Goal: Information Seeking & Learning: Learn about a topic

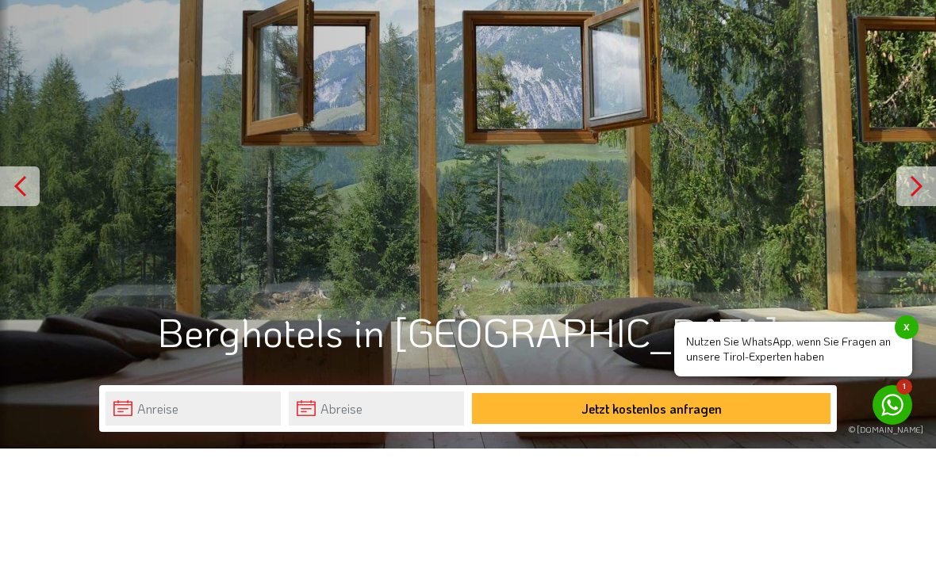
scroll to position [181, 0]
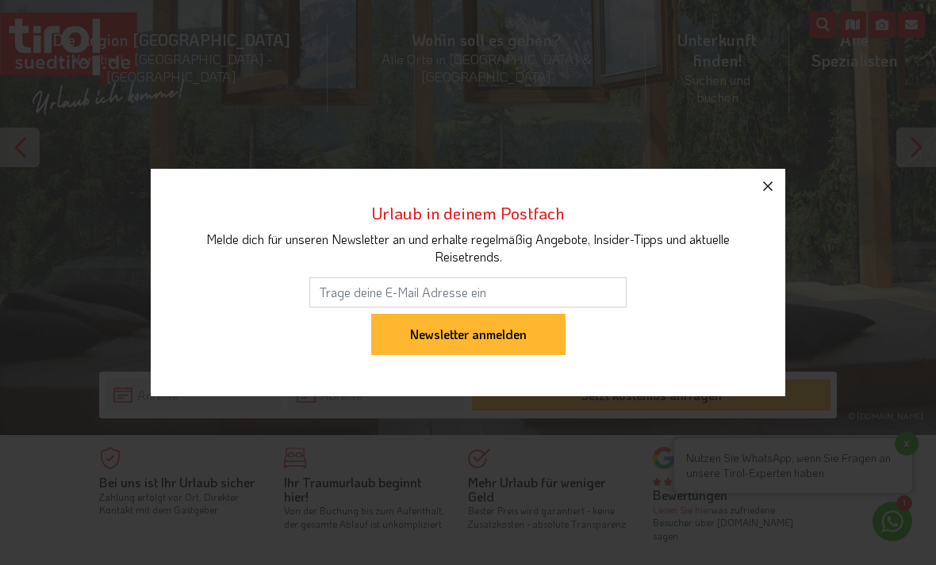
click at [773, 196] on icon "button" at bounding box center [767, 186] width 19 height 19
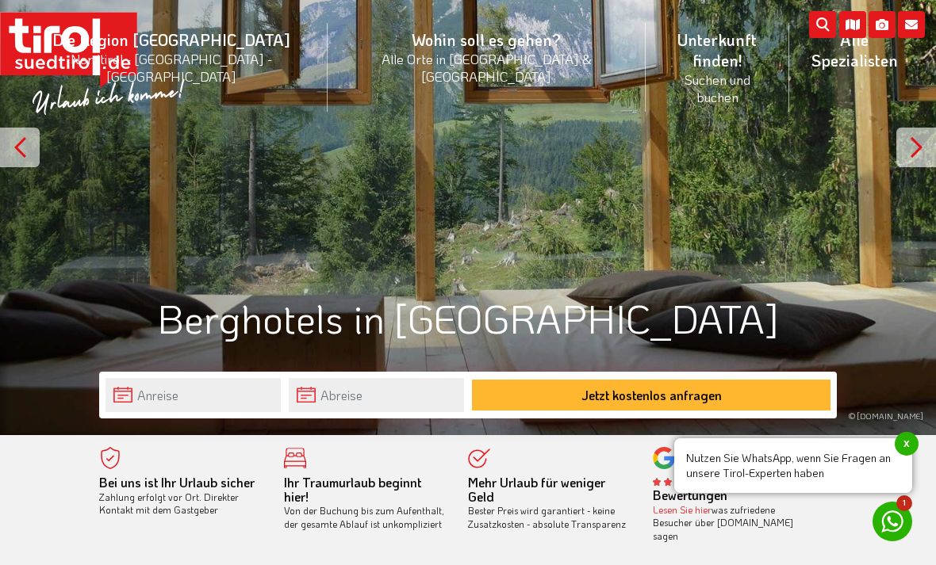
click at [921, 149] on div at bounding box center [916, 148] width 40 height 40
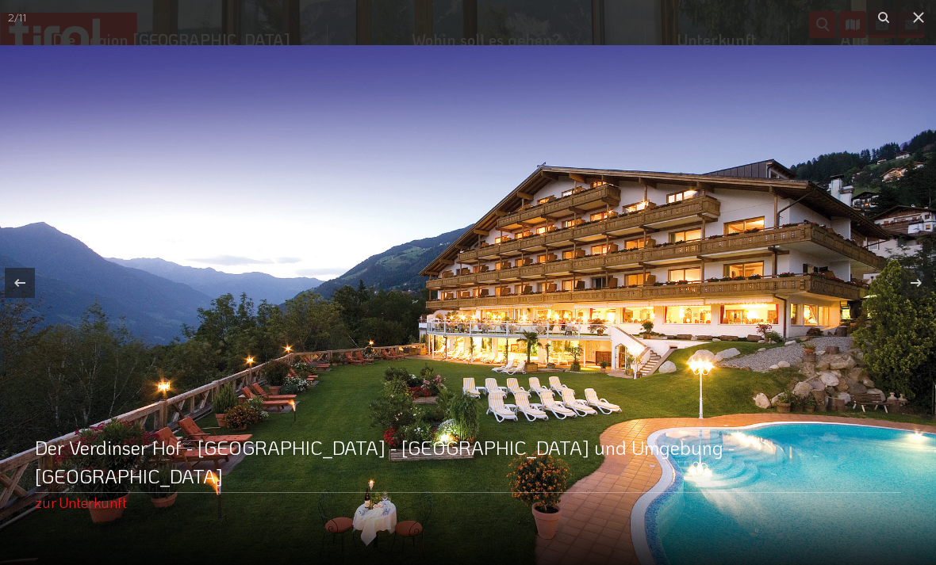
click at [921, 150] on div at bounding box center [468, 282] width 936 height 565
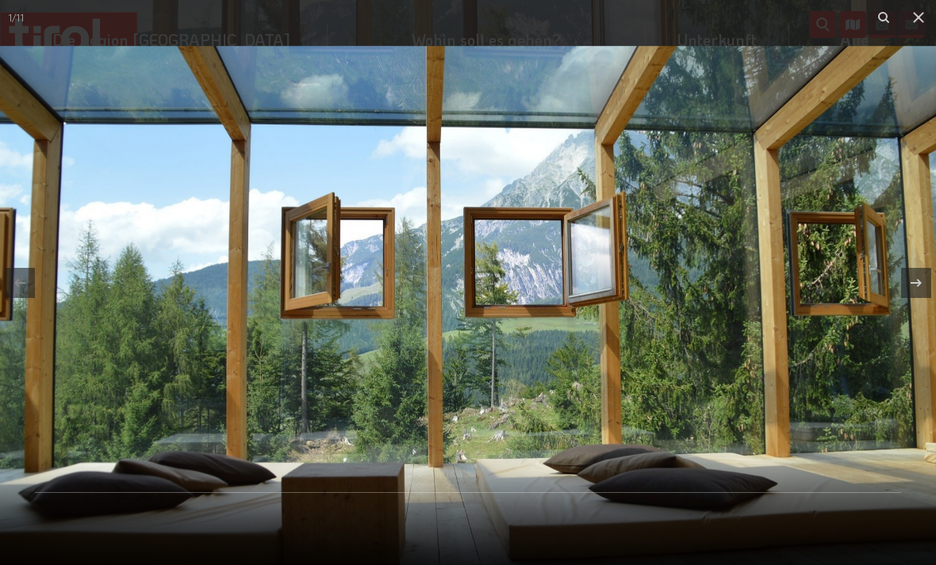
click at [921, 150] on img at bounding box center [184, 407] width 1523 height 857
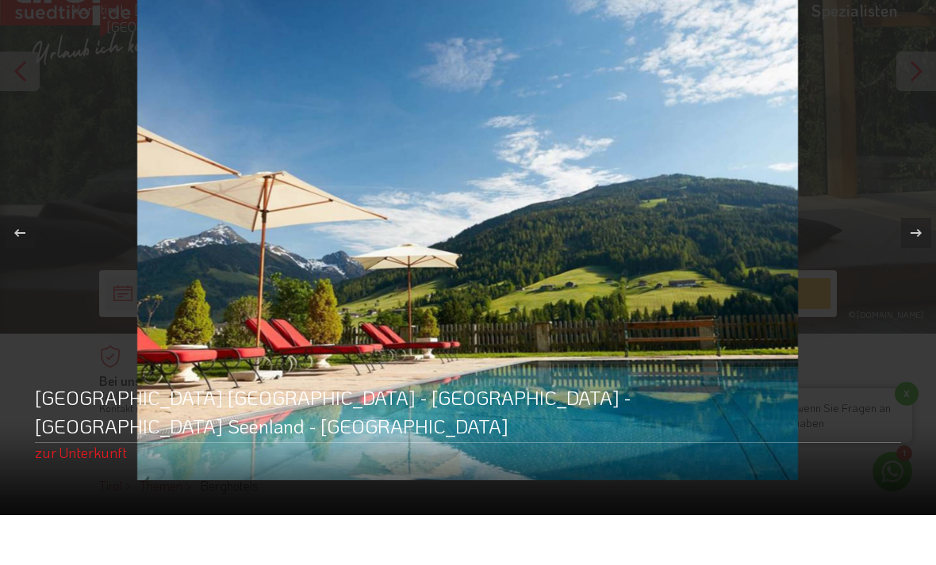
scroll to position [232, 0]
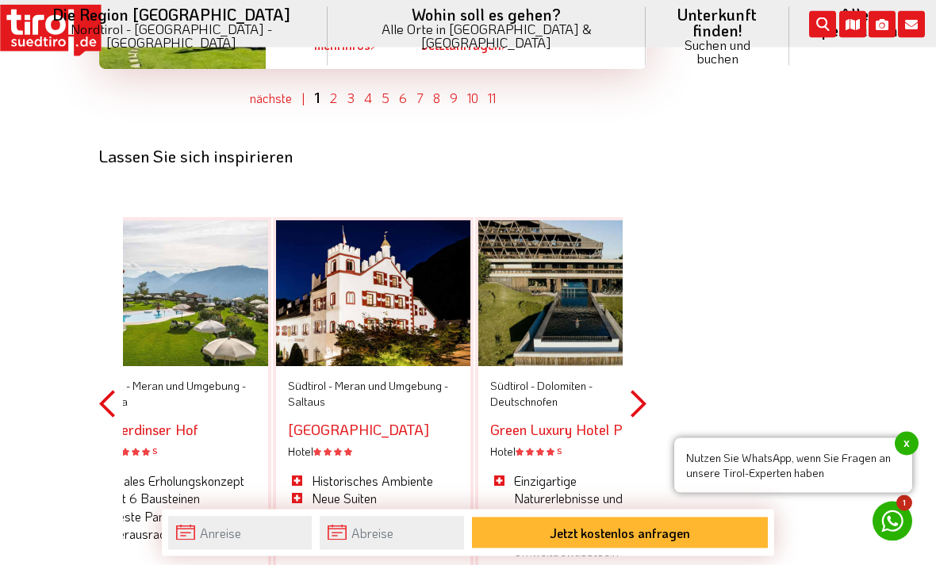
scroll to position [5104, 0]
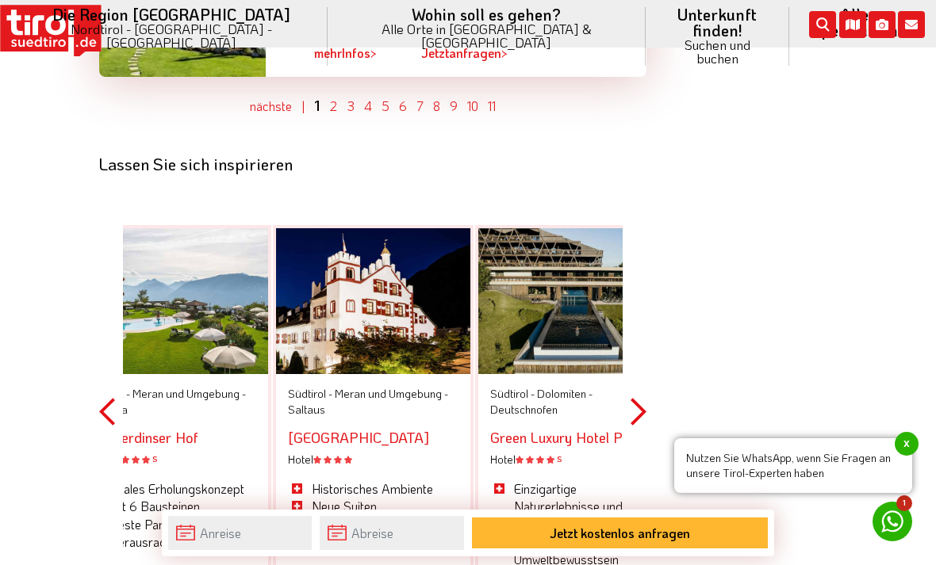
click at [637, 304] on button "Next" at bounding box center [639, 412] width 16 height 462
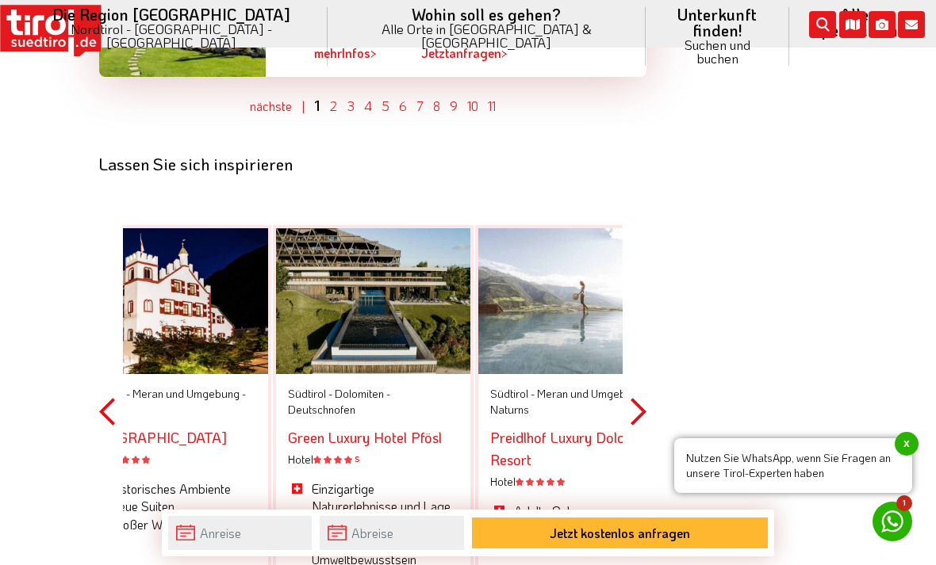
click at [637, 304] on button "Next" at bounding box center [639, 412] width 16 height 462
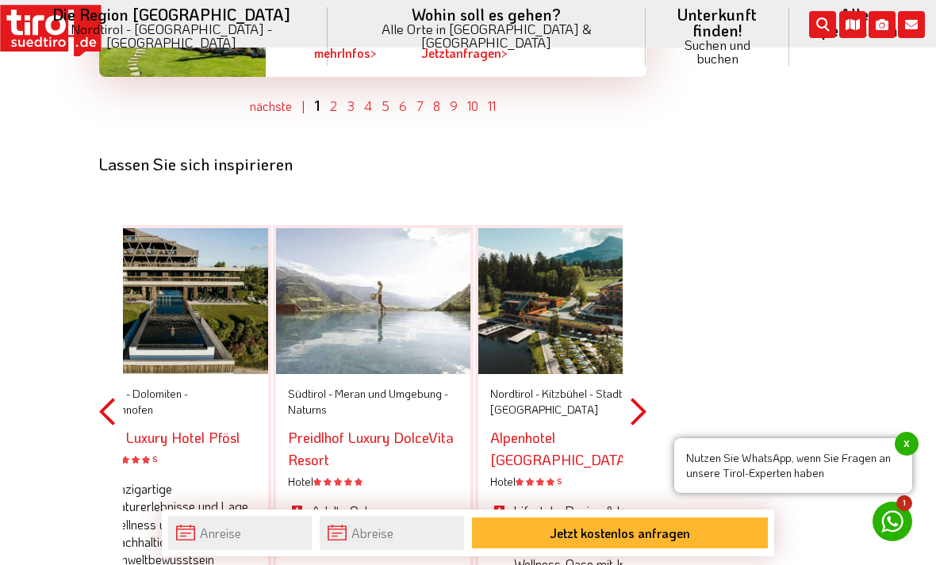
click at [637, 304] on button "Next" at bounding box center [639, 412] width 16 height 462
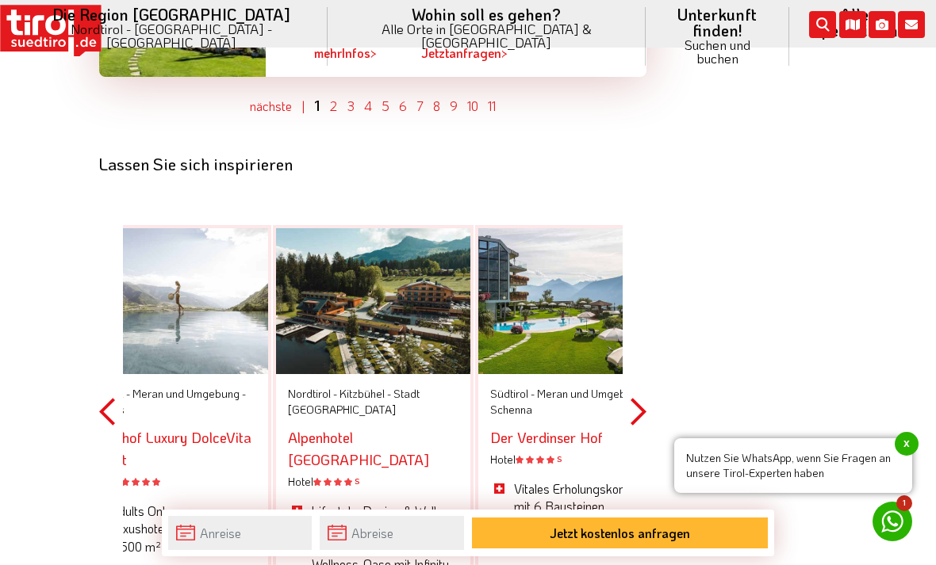
click at [637, 304] on button "Next" at bounding box center [639, 412] width 16 height 462
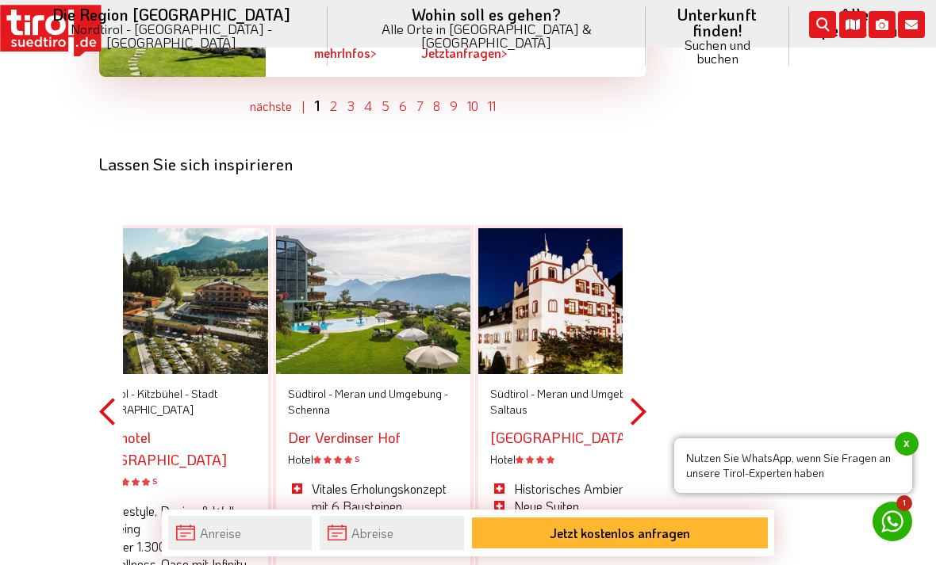
click at [637, 304] on button "Next" at bounding box center [639, 412] width 16 height 462
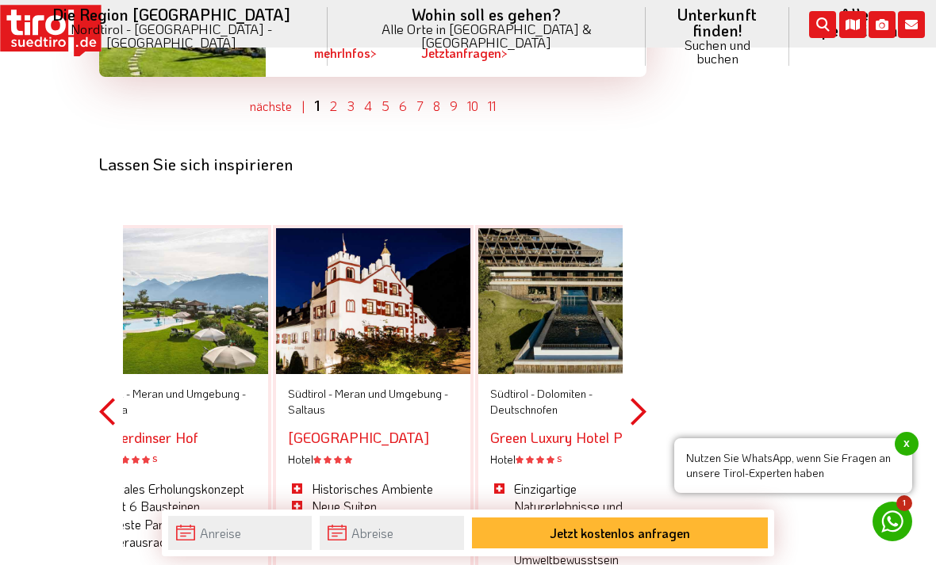
click at [637, 304] on button "Next" at bounding box center [639, 412] width 16 height 462
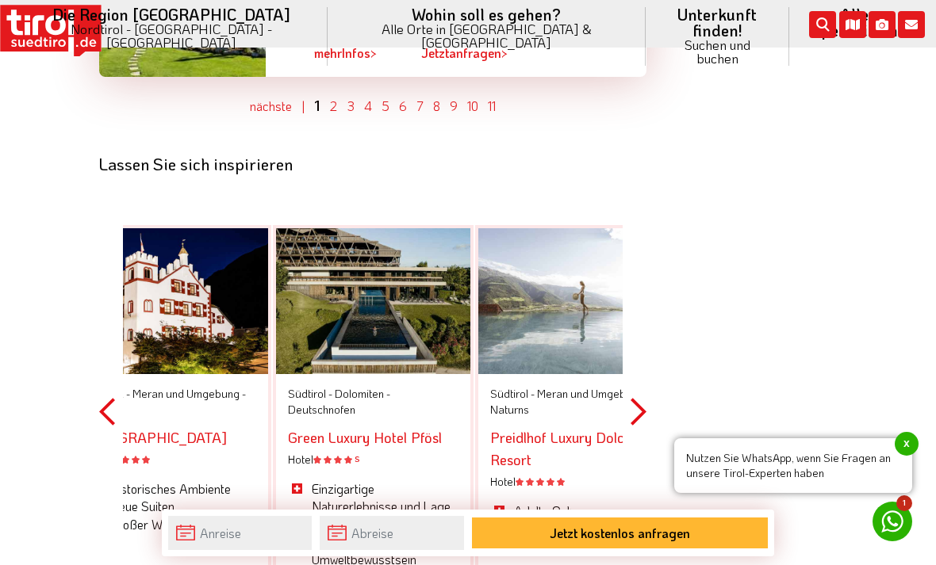
click at [637, 304] on button "Next" at bounding box center [639, 412] width 16 height 462
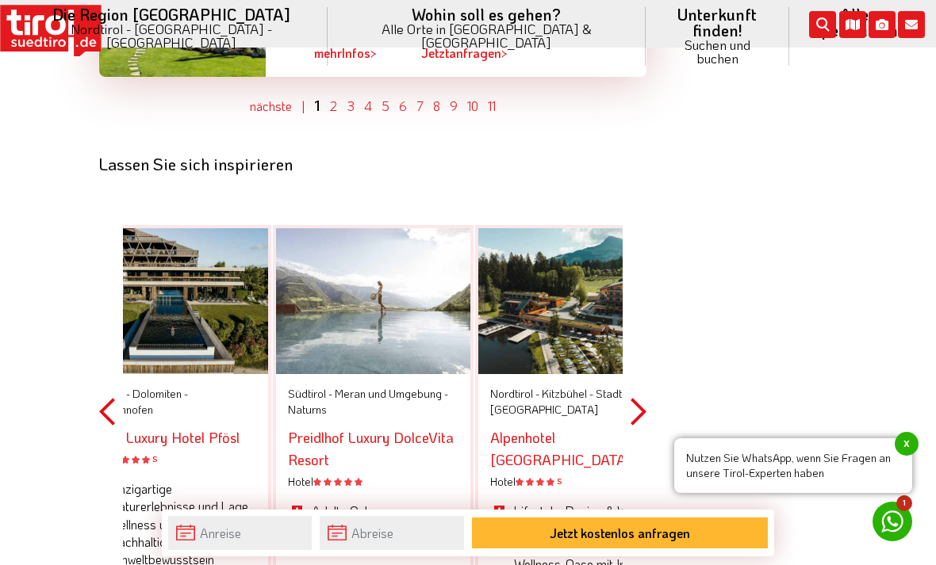
click at [637, 304] on button "Next" at bounding box center [639, 412] width 16 height 462
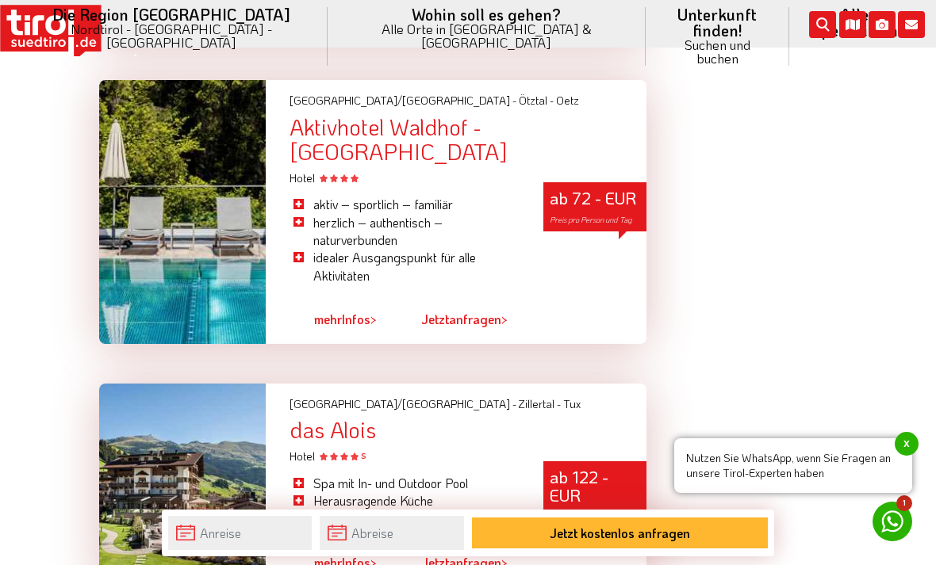
scroll to position [4543, 0]
